Goal: Use online tool/utility: Utilize a website feature to perform a specific function

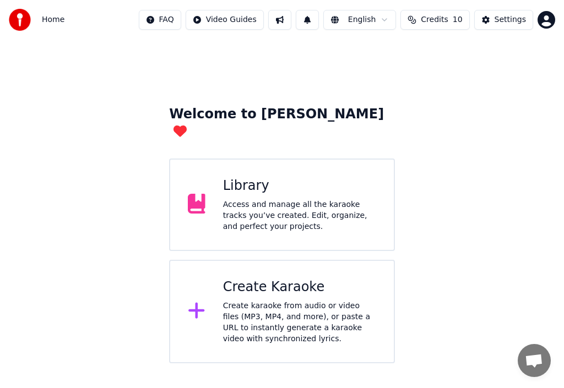
click at [196, 303] on icon at bounding box center [196, 311] width 16 height 16
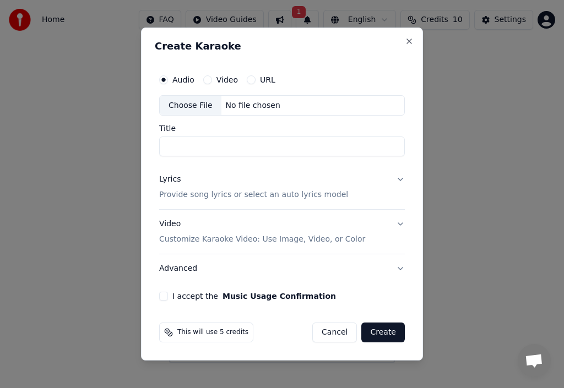
click at [201, 105] on div "Choose File" at bounding box center [191, 106] width 62 height 20
type input "*********"
click at [184, 193] on p "Provide song lyrics or select an auto lyrics model" at bounding box center [253, 195] width 189 height 11
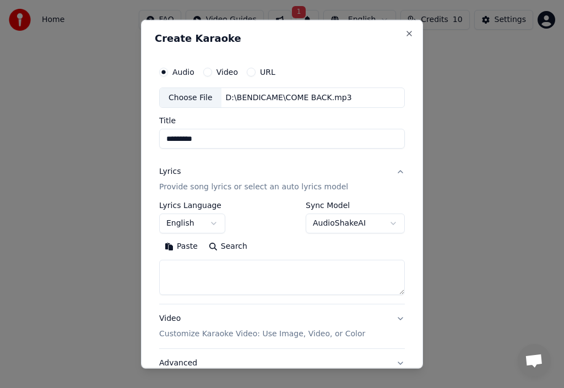
click at [186, 245] on button "Paste" at bounding box center [181, 247] width 44 height 18
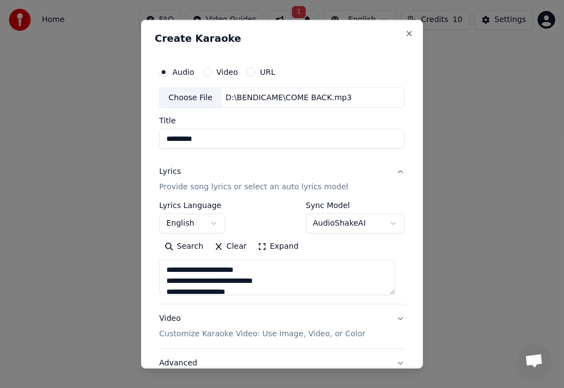
click at [221, 288] on textarea "**********" at bounding box center [277, 277] width 236 height 35
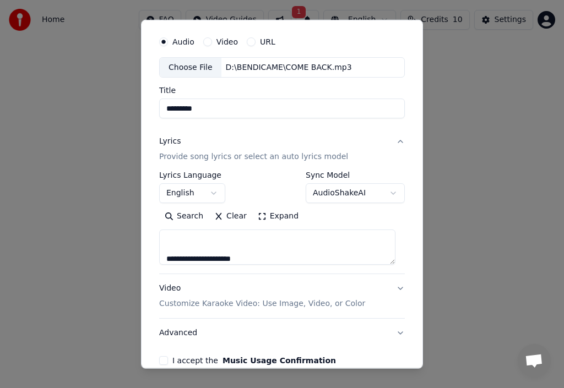
scroll to position [55, 0]
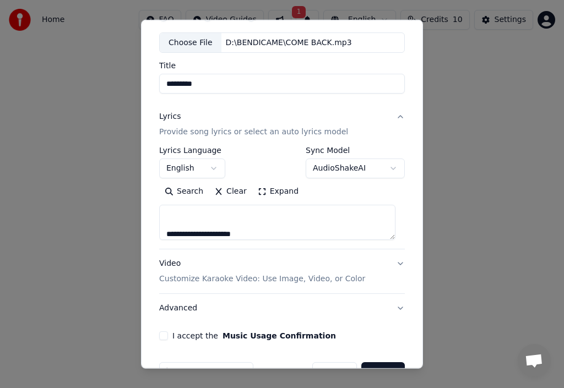
type textarea "**********"
click at [306, 280] on p "Customize Karaoke Video: Use Image, Video, or Color" at bounding box center [262, 278] width 206 height 11
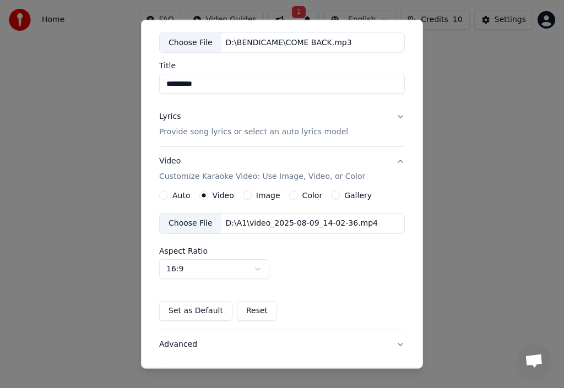
click at [192, 221] on div "Choose File" at bounding box center [191, 224] width 62 height 20
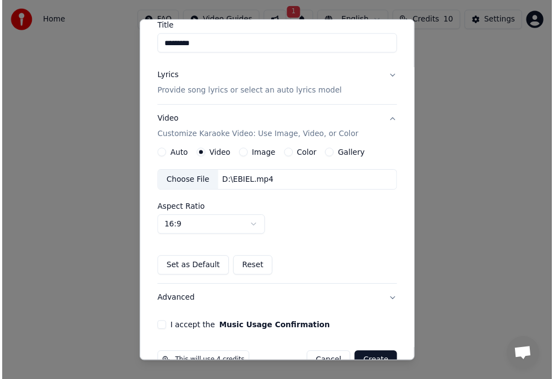
scroll to position [110, 0]
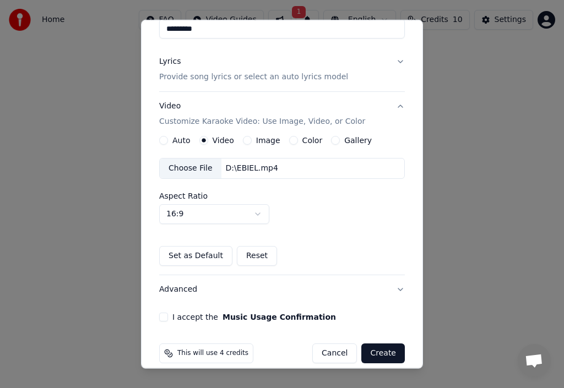
click at [167, 319] on button "I accept the Music Usage Confirmation" at bounding box center [163, 317] width 9 height 9
click at [371, 352] on button "Create" at bounding box center [382, 353] width 43 height 20
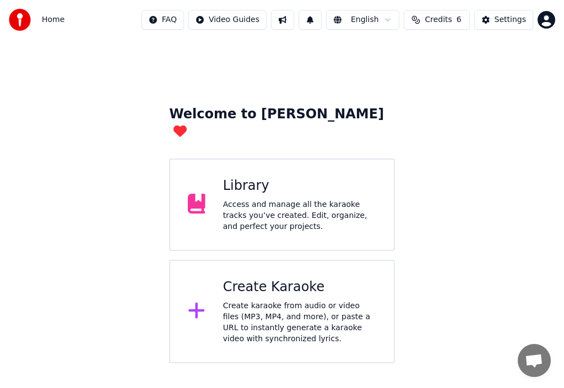
click at [196, 300] on icon at bounding box center [197, 310] width 18 height 20
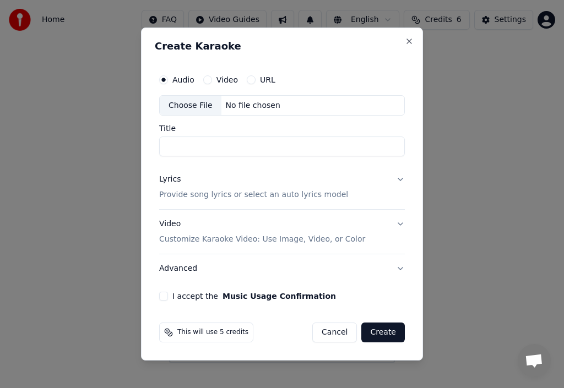
click at [199, 105] on div "Choose File" at bounding box center [191, 106] width 62 height 20
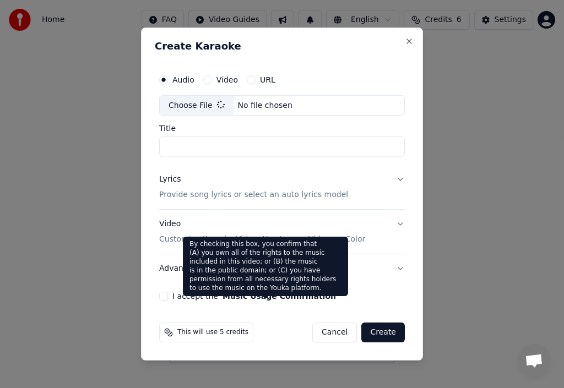
type input "*********"
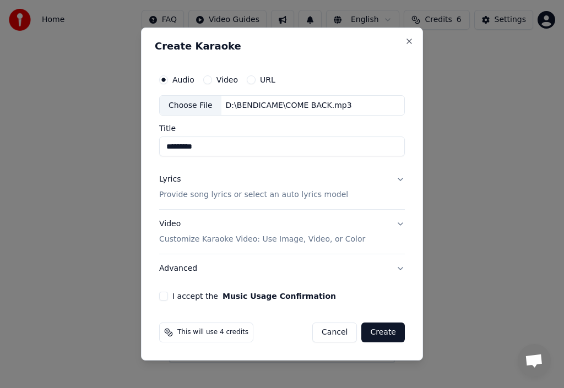
click at [221, 195] on p "Provide song lyrics or select an auto lyrics model" at bounding box center [253, 195] width 189 height 11
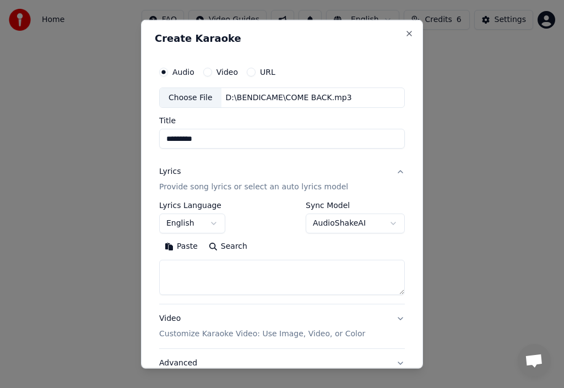
click at [191, 245] on button "Paste" at bounding box center [181, 247] width 44 height 18
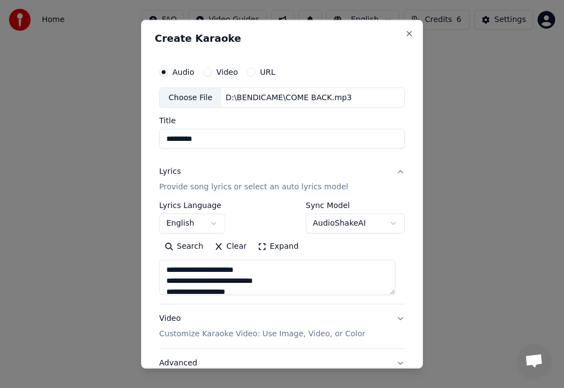
click at [218, 273] on textarea "**********" at bounding box center [277, 277] width 236 height 35
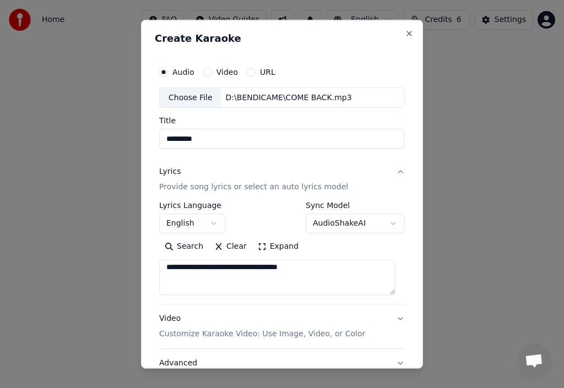
type textarea "**********"
click at [309, 335] on p "Customize Karaoke Video: Use Image, Video, or Color" at bounding box center [262, 334] width 206 height 11
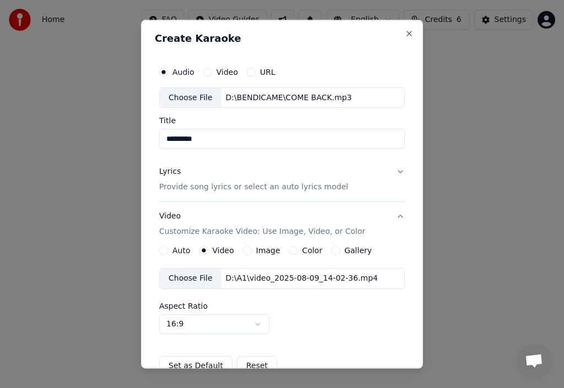
click at [226, 253] on label "Video" at bounding box center [222, 251] width 21 height 8
click at [208, 253] on button "Video" at bounding box center [203, 250] width 9 height 9
click at [184, 276] on div "Choose File" at bounding box center [191, 279] width 62 height 20
click at [247, 276] on div "D:\EBIEL.mp4" at bounding box center [251, 278] width 61 height 11
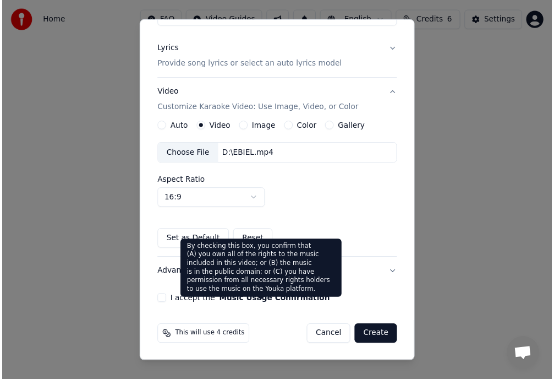
scroll to position [123, 0]
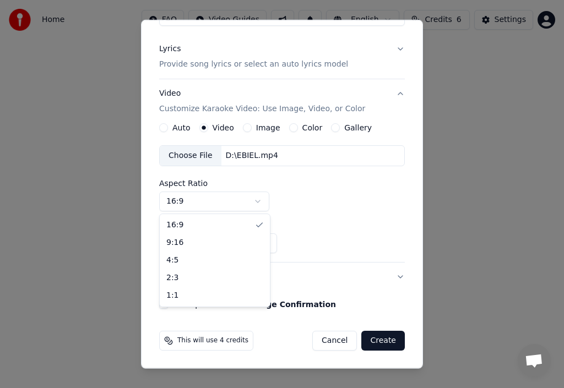
click at [259, 199] on body "Home FAQ Video Guides English Credits 6 Settings Welcome to Youka Library Acces…" at bounding box center [282, 181] width 564 height 363
click at [268, 154] on div "D:\EBIEL.mp4" at bounding box center [251, 155] width 61 height 11
click at [356, 128] on label "Gallery" at bounding box center [358, 128] width 28 height 8
click at [340, 128] on button "Gallery" at bounding box center [335, 127] width 9 height 9
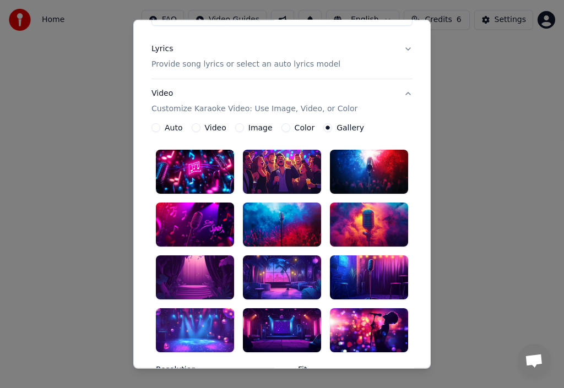
click at [307, 128] on div "Auto Video Image Color Gallery" at bounding box center [257, 127] width 212 height 9
click at [251, 124] on label "Image" at bounding box center [260, 128] width 24 height 8
click at [244, 124] on button "Image" at bounding box center [239, 127] width 9 height 9
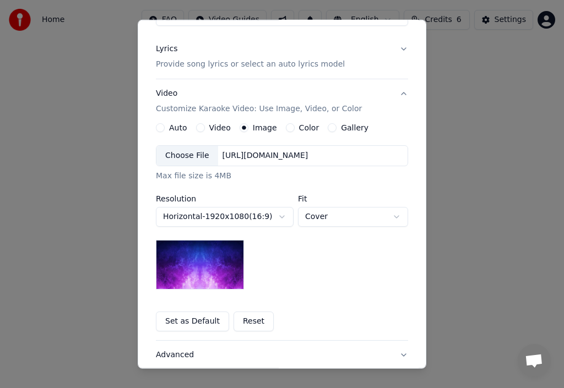
click at [221, 129] on label "Video" at bounding box center [219, 128] width 21 height 8
click at [205, 129] on button "Video" at bounding box center [200, 127] width 9 height 9
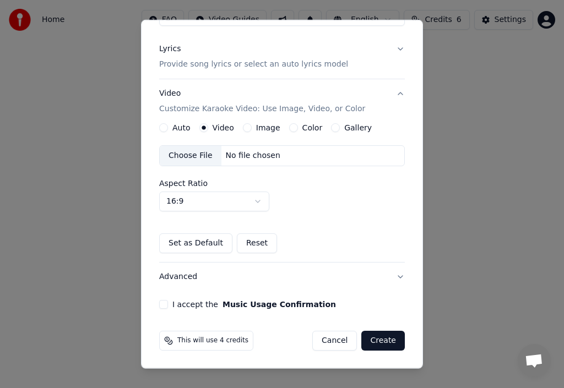
click at [267, 127] on label "Image" at bounding box center [268, 128] width 24 height 8
click at [251, 127] on button "Image" at bounding box center [247, 127] width 9 height 9
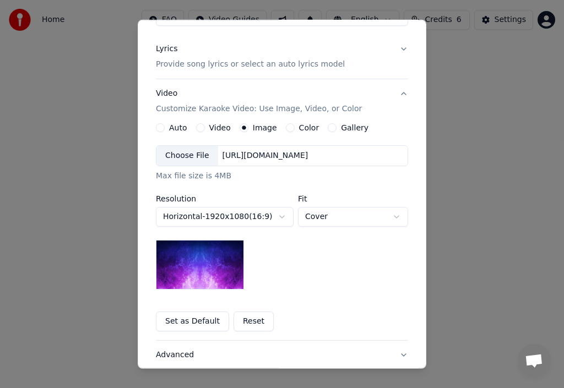
click at [220, 124] on label "Video" at bounding box center [219, 128] width 21 height 8
click at [205, 124] on button "Video" at bounding box center [200, 127] width 9 height 9
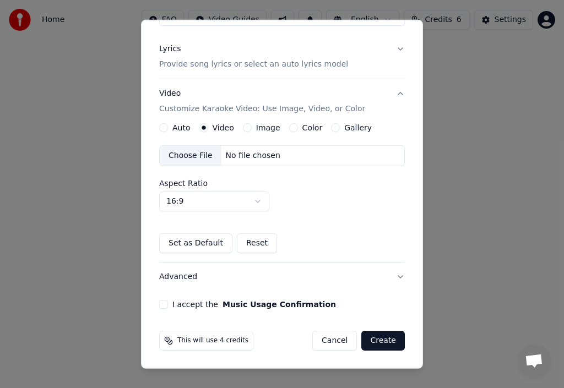
click at [221, 127] on label "Video" at bounding box center [222, 128] width 21 height 8
click at [208, 127] on button "Video" at bounding box center [203, 127] width 9 height 9
click at [201, 155] on div "Choose File" at bounding box center [191, 156] width 62 height 20
click at [252, 152] on div "D:\EBIEL.mp4" at bounding box center [251, 155] width 61 height 11
click at [370, 337] on button "Create" at bounding box center [382, 341] width 43 height 20
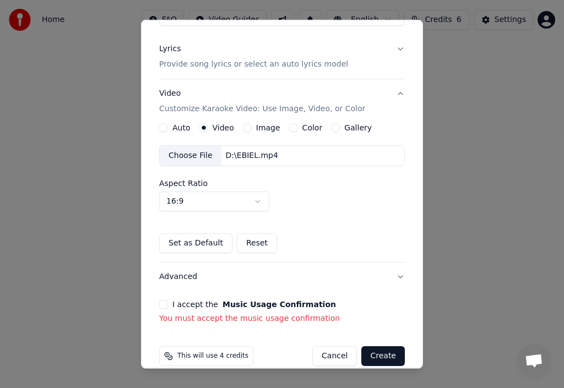
click at [167, 303] on button "I accept the Music Usage Confirmation" at bounding box center [163, 304] width 9 height 9
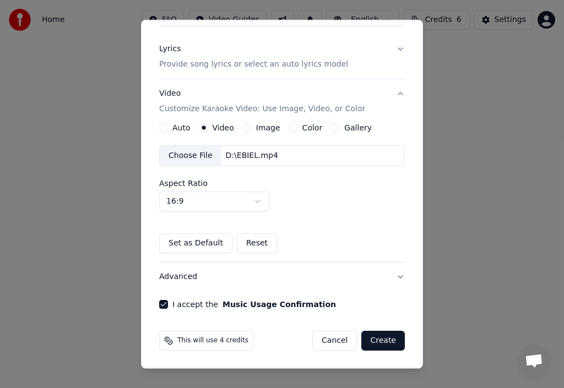
click at [384, 341] on button "Create" at bounding box center [382, 341] width 43 height 20
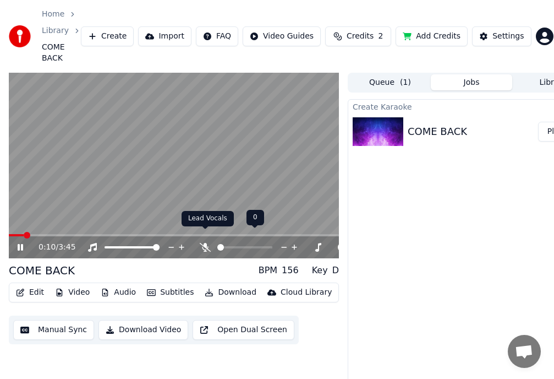
click at [207, 243] on icon at bounding box center [205, 247] width 11 height 9
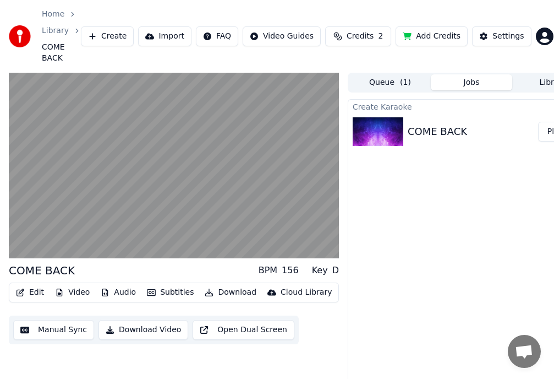
click at [143, 320] on button "Download Video" at bounding box center [144, 330] width 90 height 20
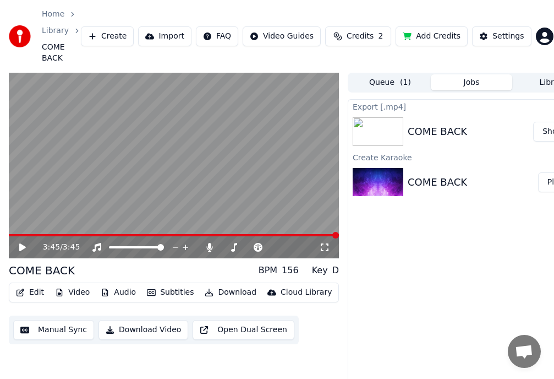
click at [546, 122] on button "Show" at bounding box center [553, 132] width 40 height 20
